Goal: Task Accomplishment & Management: Manage account settings

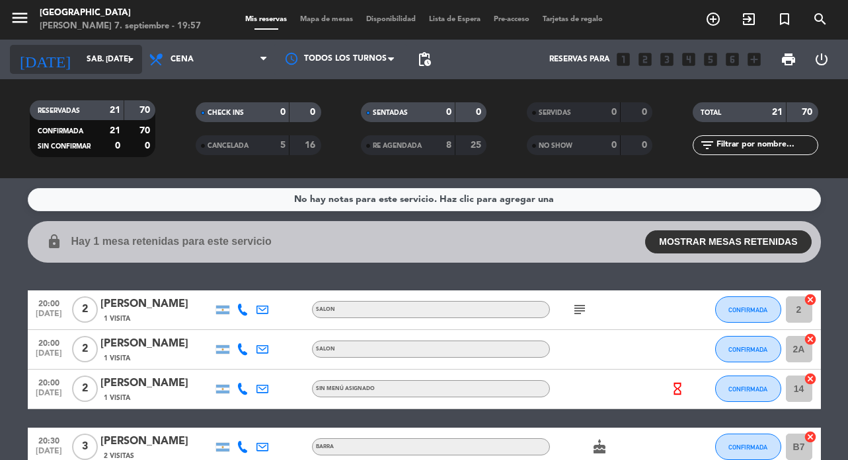
click at [126, 61] on icon "arrow_drop_down" at bounding box center [131, 60] width 16 height 16
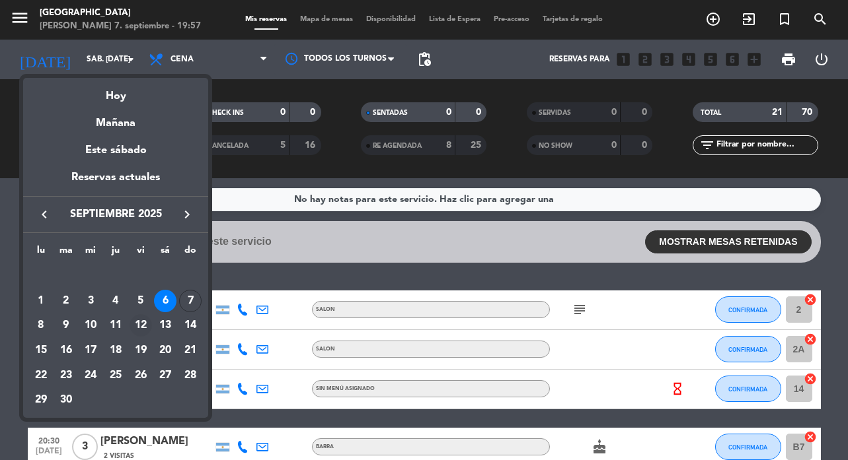
click at [141, 324] on div "12" at bounding box center [140, 325] width 22 height 22
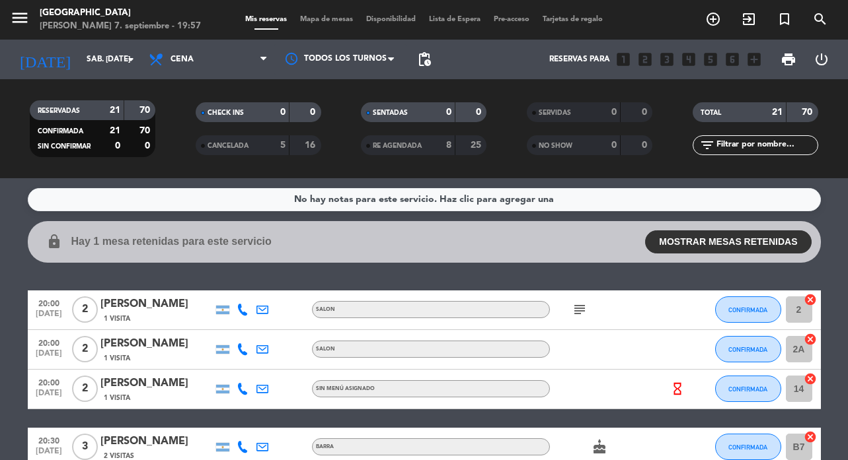
type input "vie. [DATE]"
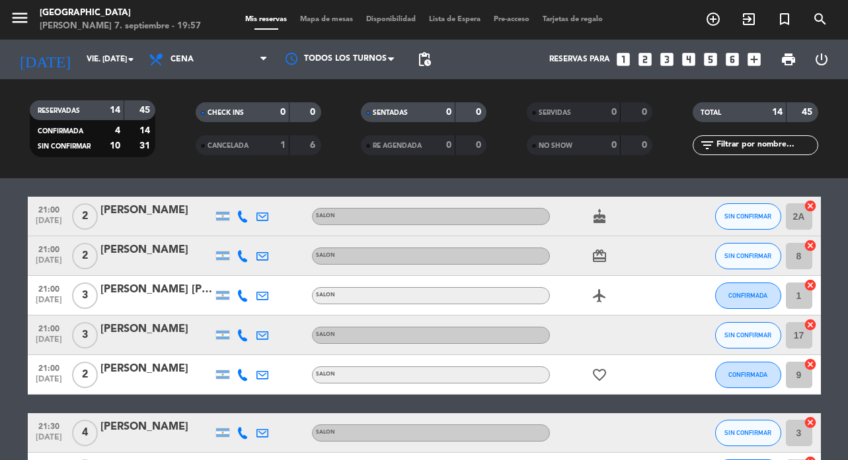
scroll to position [200, 0]
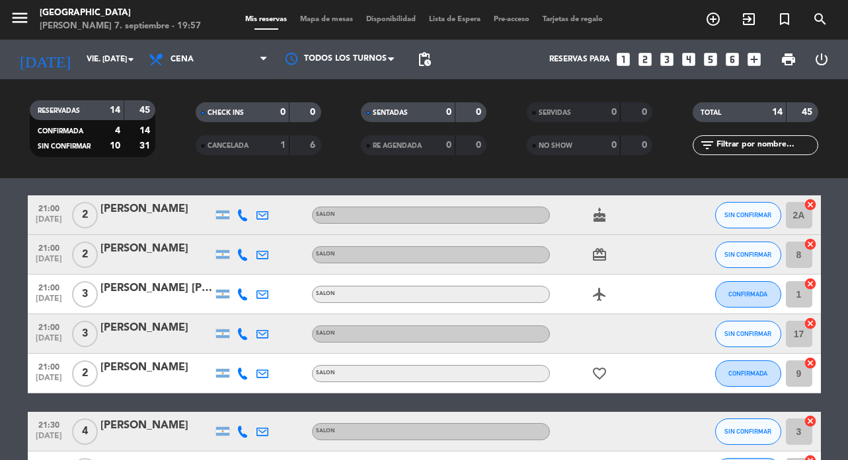
click at [599, 293] on icon "airplanemode_active" at bounding box center [599, 295] width 16 height 16
click at [598, 251] on icon "card_giftcard" at bounding box center [599, 255] width 16 height 16
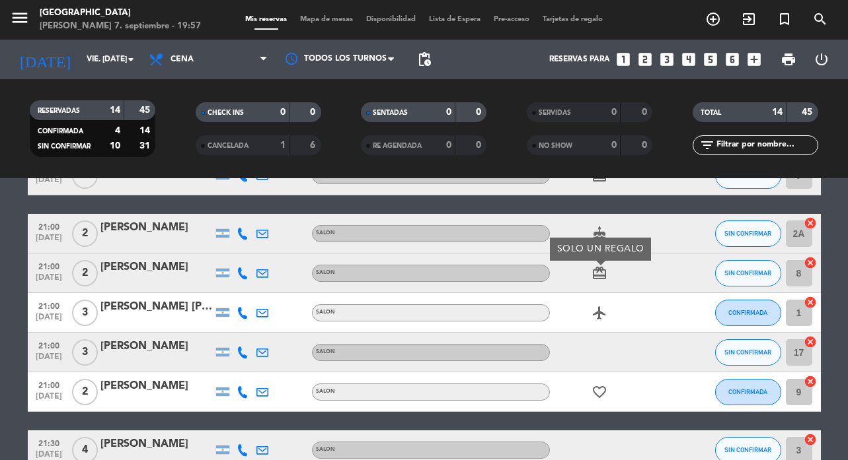
scroll to position [174, 0]
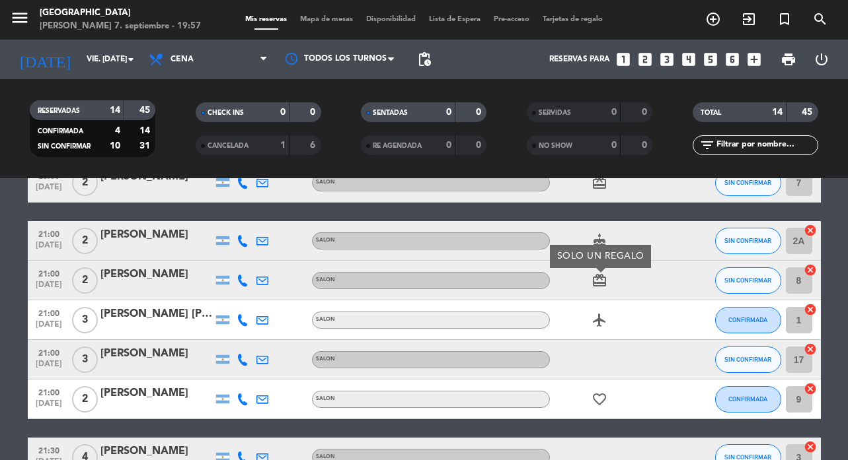
click at [597, 235] on icon "cake" at bounding box center [599, 241] width 16 height 16
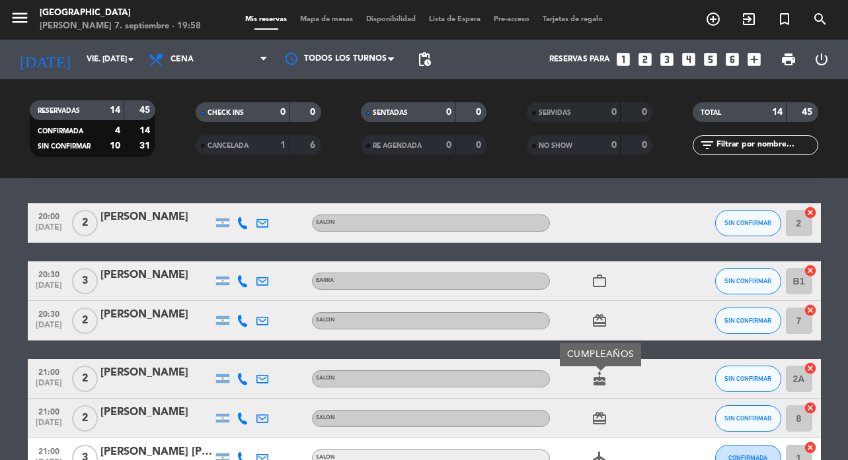
scroll to position [0, 0]
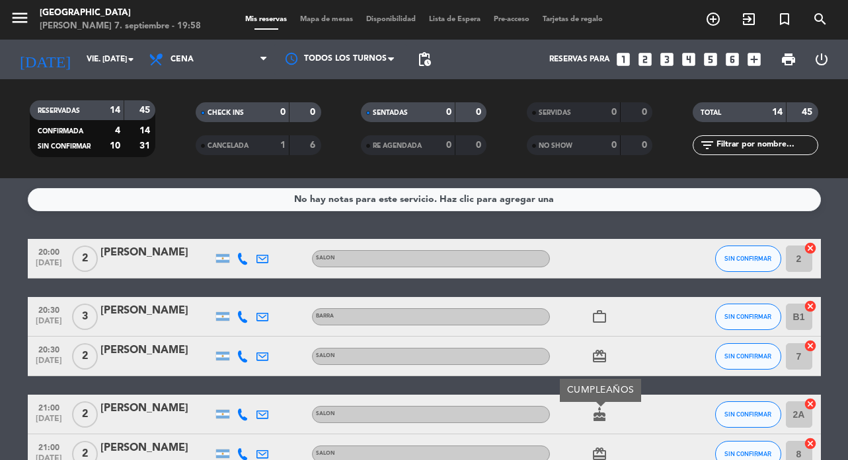
click at [455, 20] on span "Lista de Espera" at bounding box center [454, 19] width 65 height 7
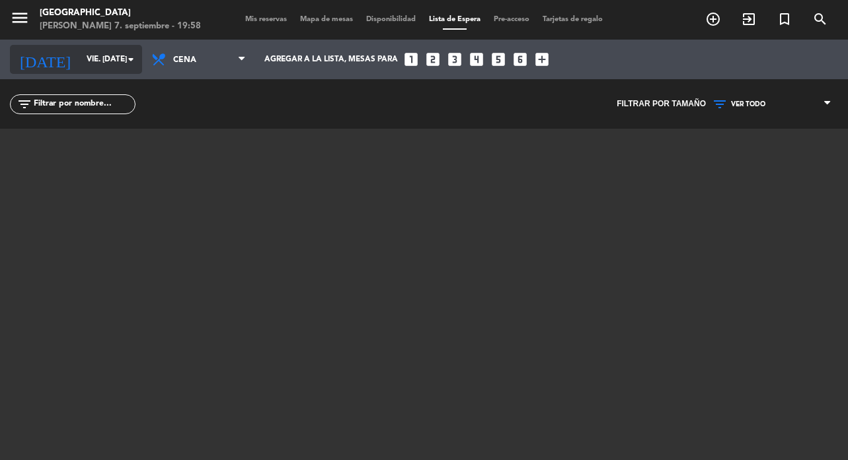
click at [131, 57] on icon "arrow_drop_down" at bounding box center [131, 60] width 16 height 16
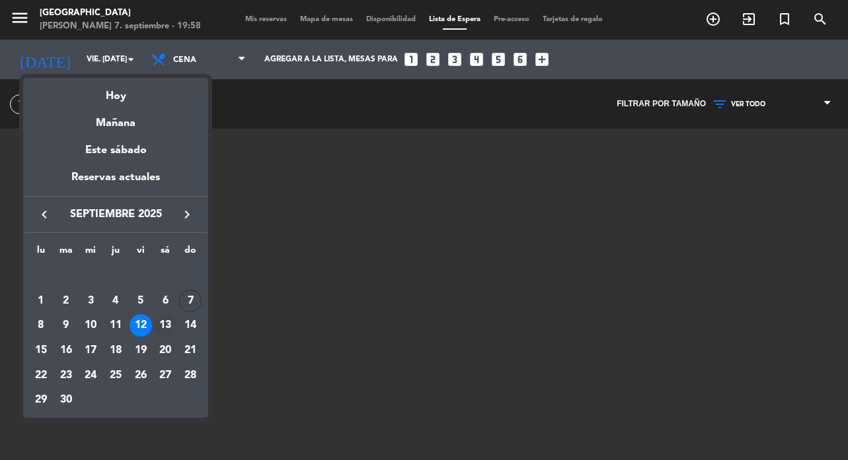
click at [165, 323] on div "13" at bounding box center [165, 325] width 22 height 22
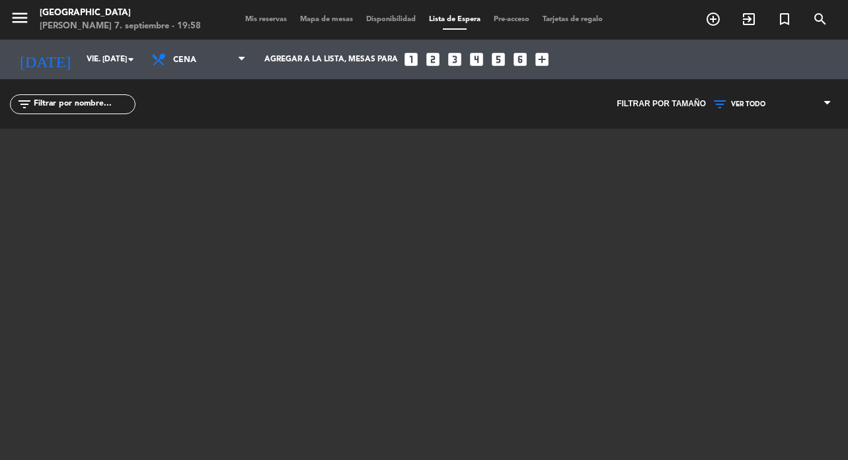
type input "sáb. [DATE]"
click at [264, 17] on span "Mis reservas" at bounding box center [265, 19] width 55 height 7
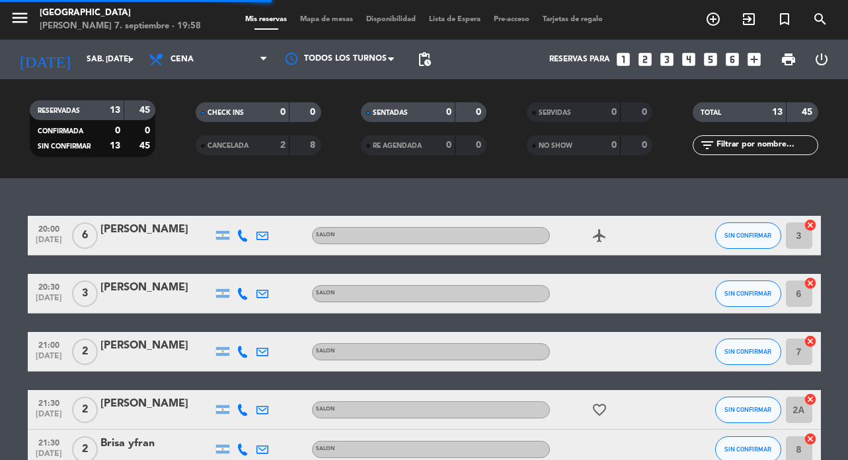
click at [311, 20] on span "Mapa de mesas" at bounding box center [326, 19] width 66 height 7
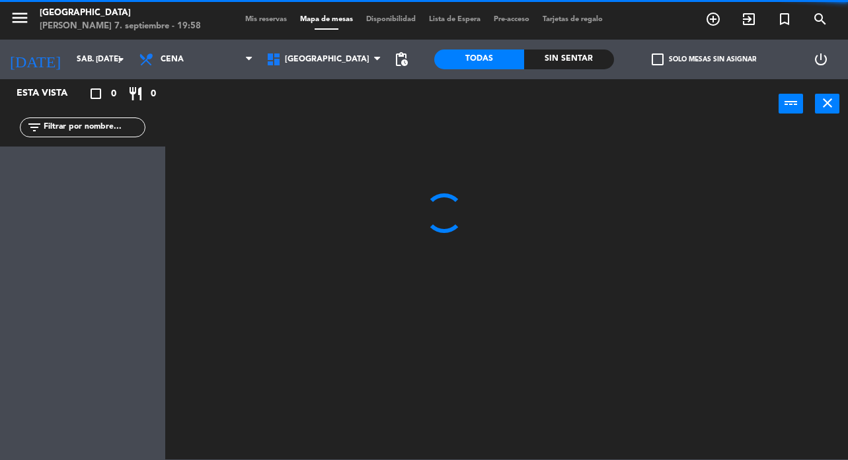
click at [242, 20] on span "Mis reservas" at bounding box center [265, 19] width 55 height 7
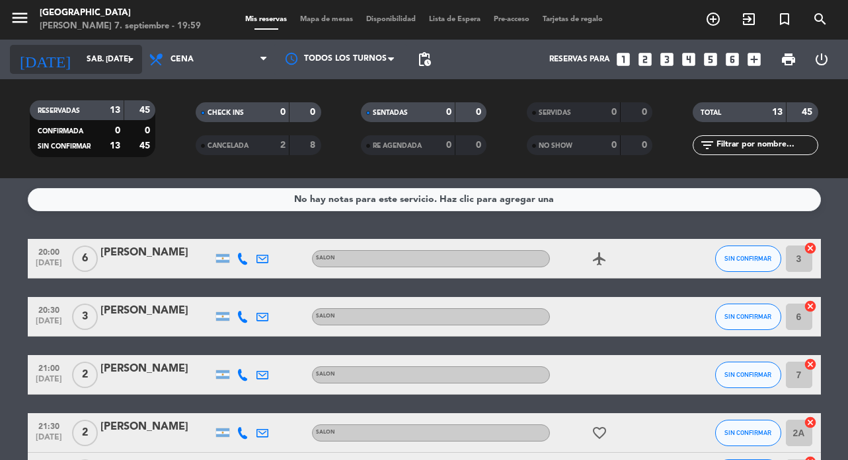
click at [125, 59] on icon "arrow_drop_down" at bounding box center [131, 60] width 16 height 16
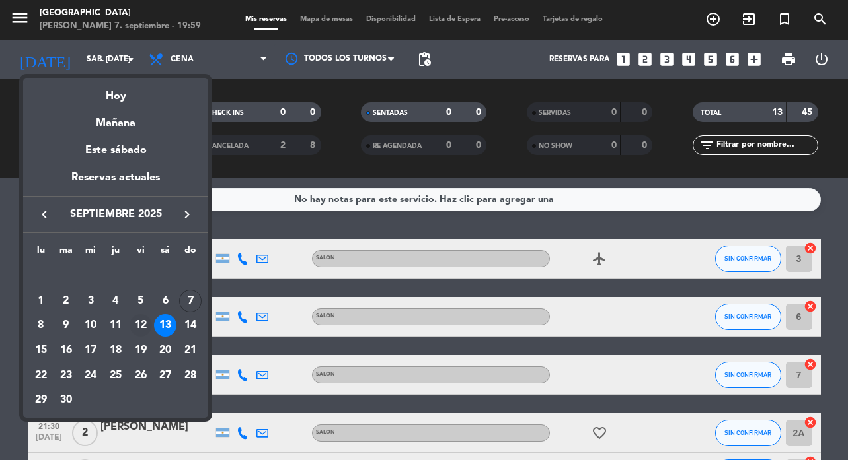
click at [141, 327] on div "12" at bounding box center [140, 325] width 22 height 22
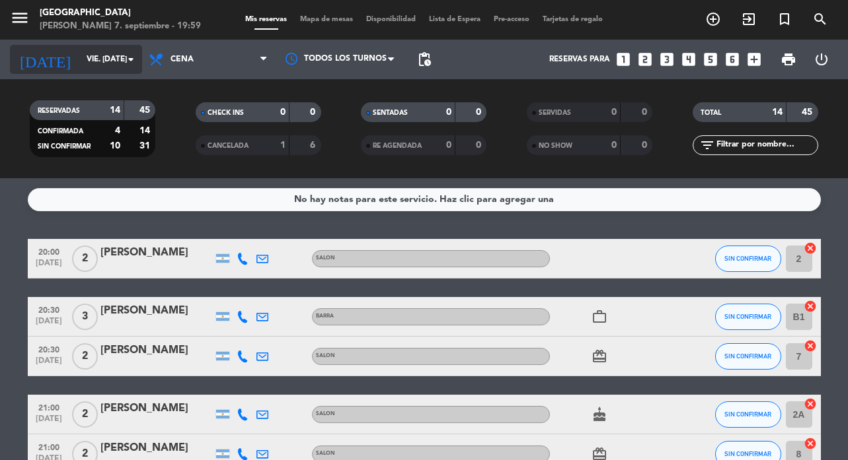
click at [127, 58] on icon "arrow_drop_down" at bounding box center [131, 60] width 16 height 16
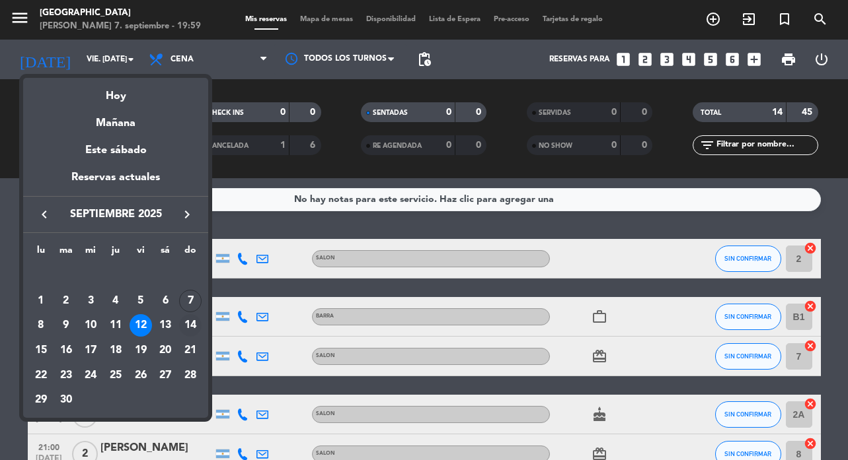
click at [193, 325] on div "14" at bounding box center [190, 325] width 22 height 22
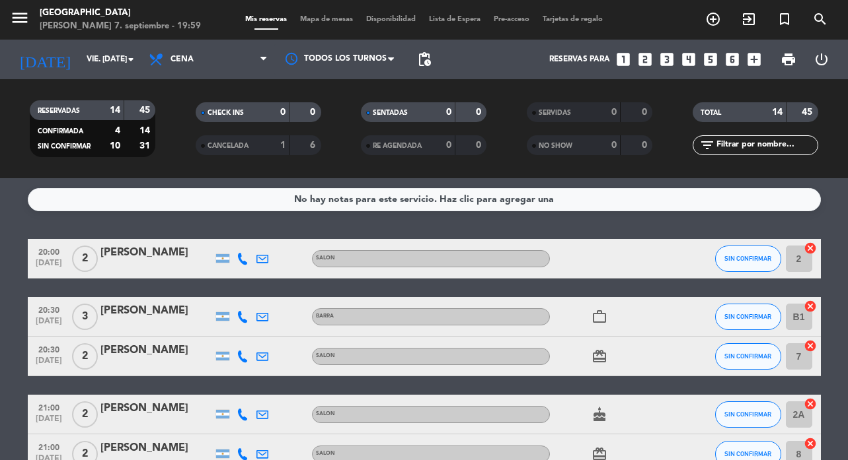
type input "dom. [DATE]"
